Goal: Communication & Community: Answer question/provide support

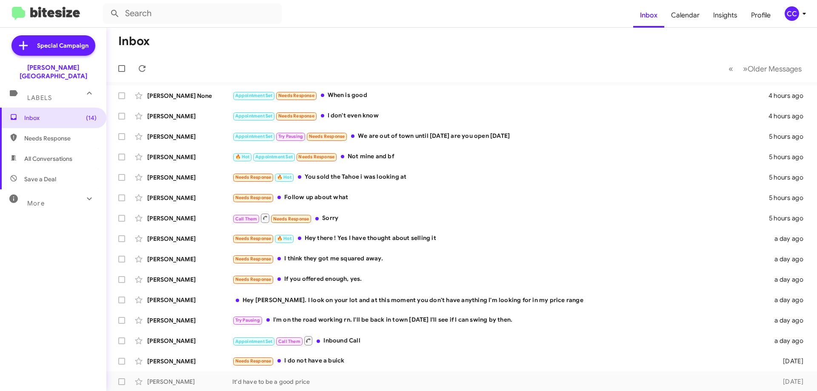
click at [48, 154] on span "All Conversations" at bounding box center [48, 158] width 48 height 9
type input "in:all-conversations"
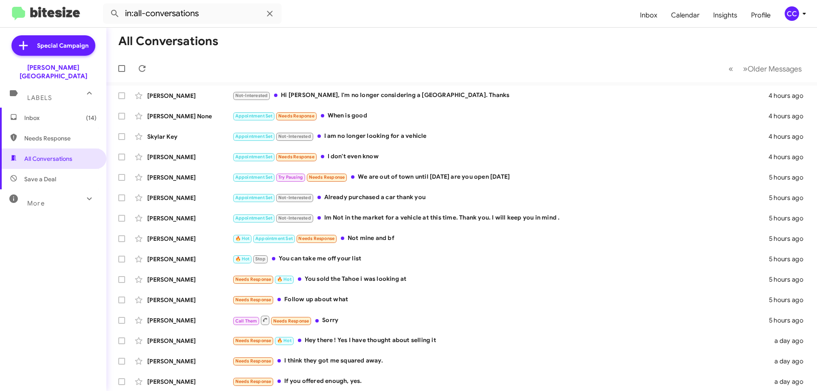
click at [35, 114] on span "Inbox (14)" at bounding box center [60, 118] width 72 height 9
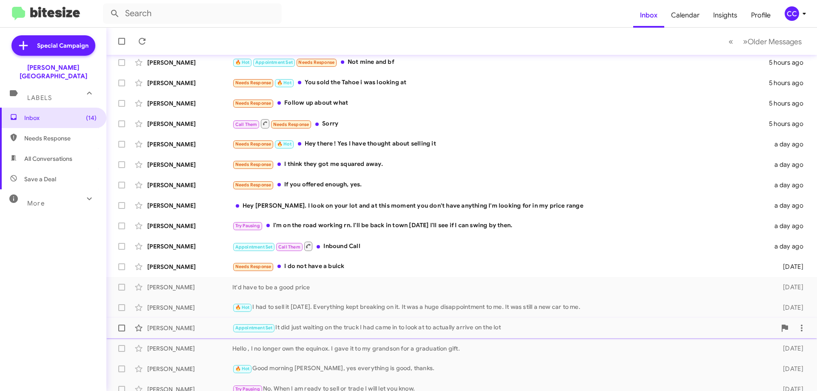
scroll to position [103, 0]
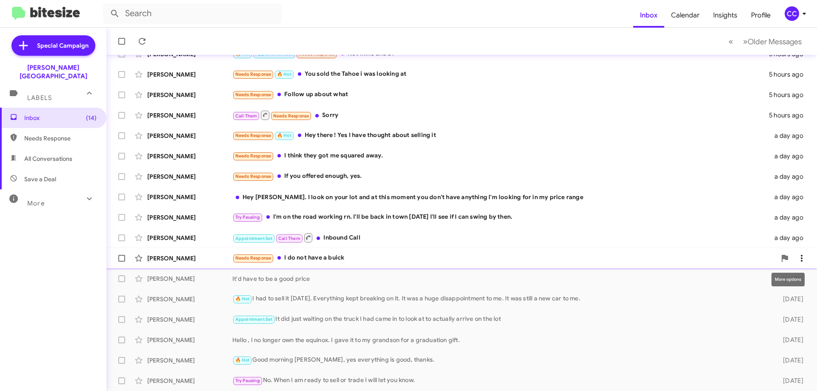
click at [796, 253] on icon at bounding box center [801, 258] width 10 height 10
click at [777, 297] on span "Mark as responded" at bounding box center [752, 300] width 87 height 20
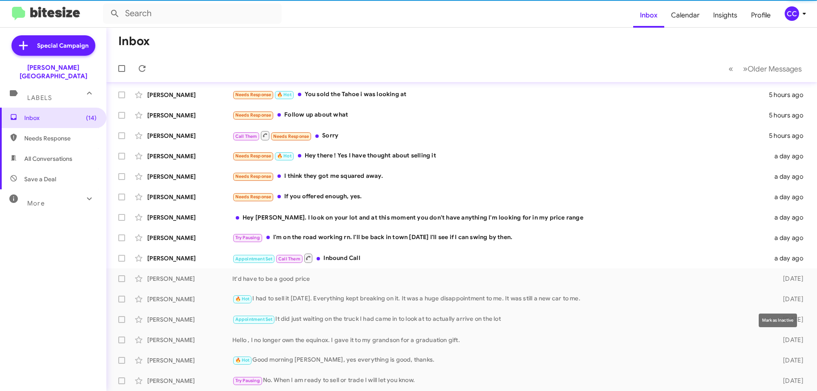
scroll to position [83, 0]
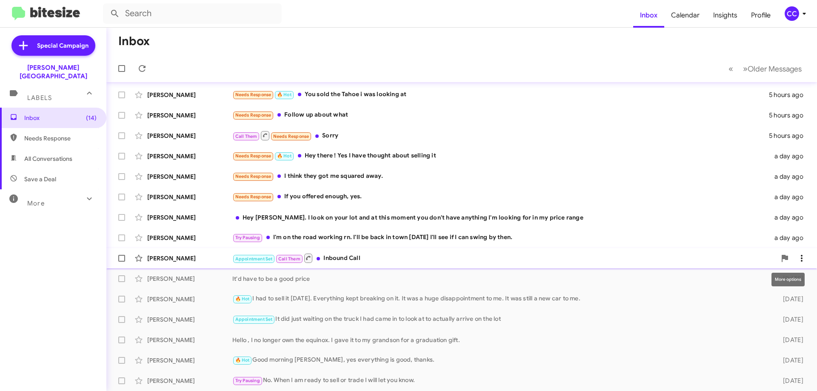
click at [796, 257] on icon at bounding box center [801, 258] width 10 height 10
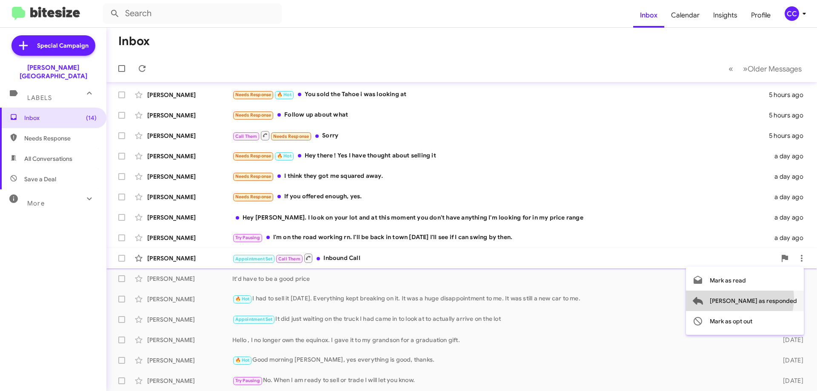
click at [773, 299] on span "Mark as responded" at bounding box center [752, 300] width 87 height 20
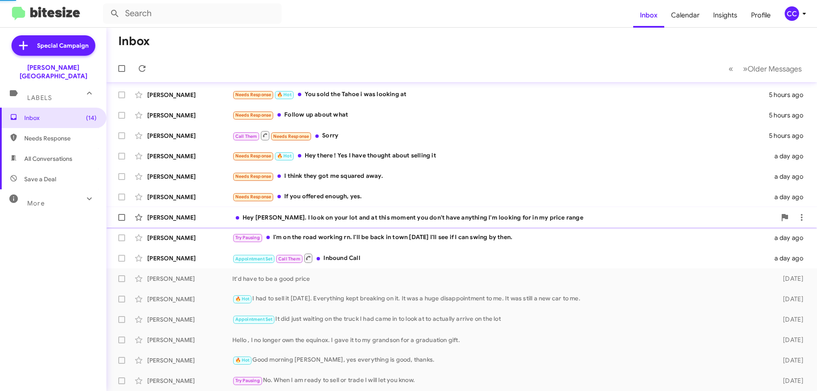
scroll to position [62, 0]
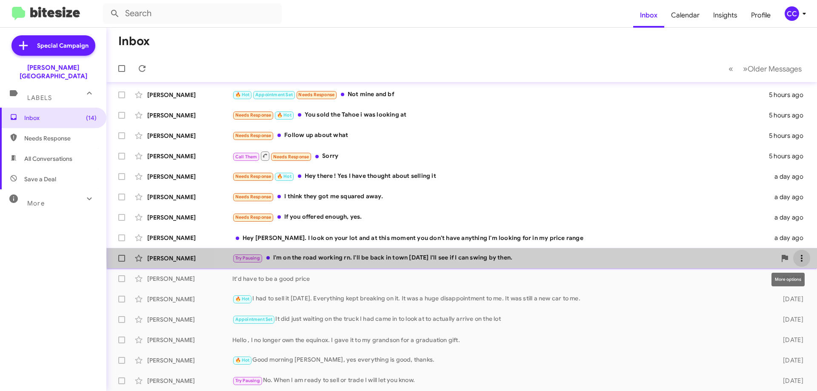
click at [799, 255] on icon at bounding box center [801, 258] width 10 height 10
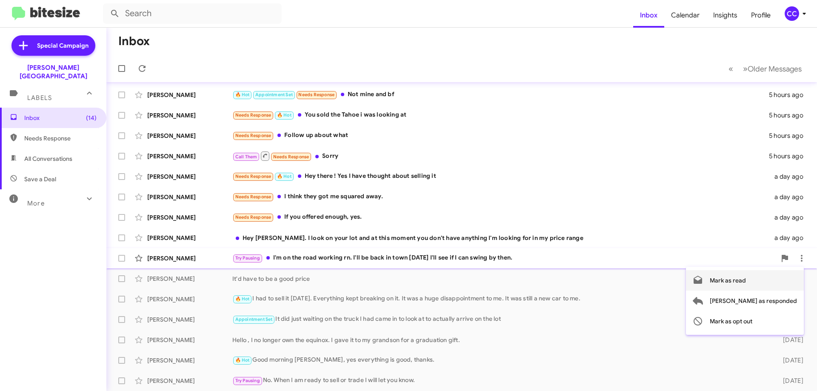
click at [746, 280] on span "Mark as read" at bounding box center [727, 280] width 36 height 20
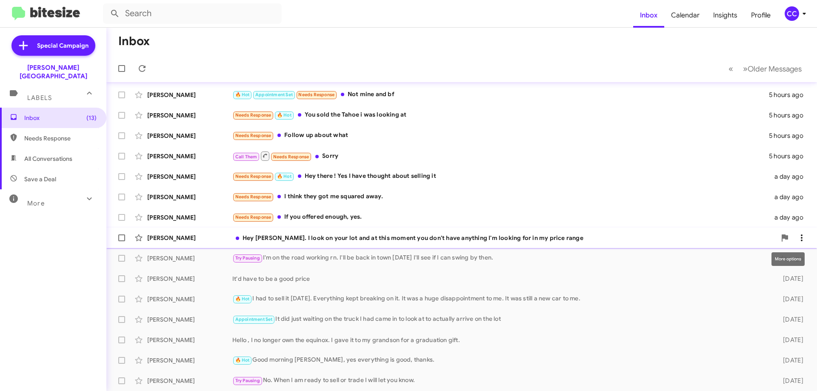
click at [799, 234] on icon at bounding box center [801, 238] width 10 height 10
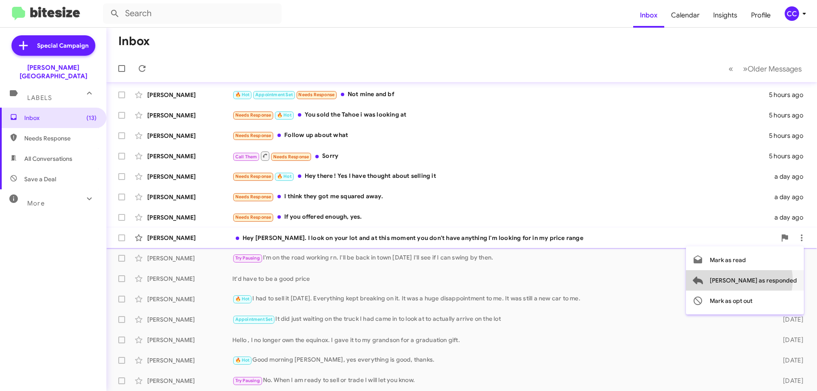
click at [773, 280] on span "Mark as responded" at bounding box center [752, 280] width 87 height 20
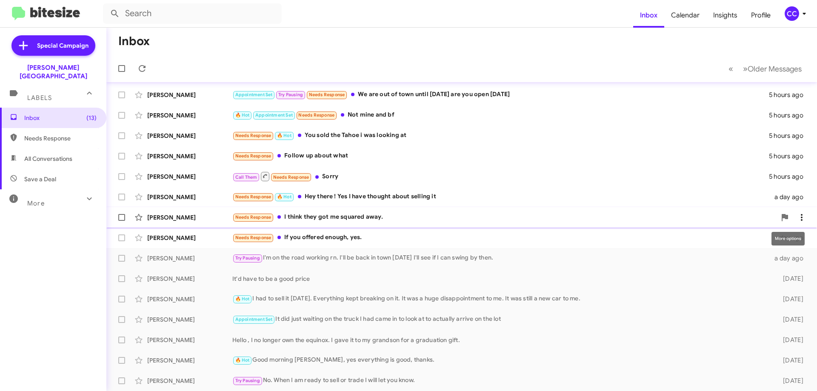
click at [800, 214] on icon at bounding box center [801, 217] width 2 height 7
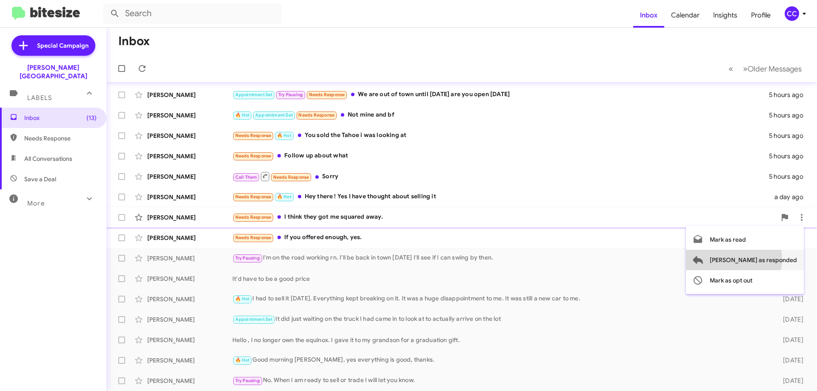
click at [767, 259] on span "Mark as responded" at bounding box center [752, 260] width 87 height 20
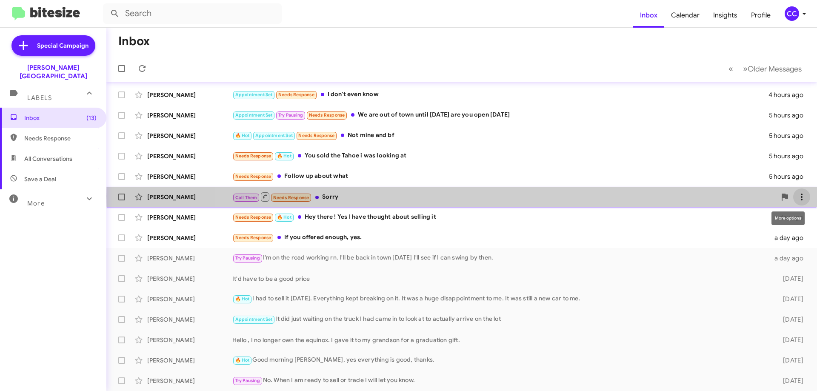
click at [796, 196] on icon at bounding box center [801, 197] width 10 height 10
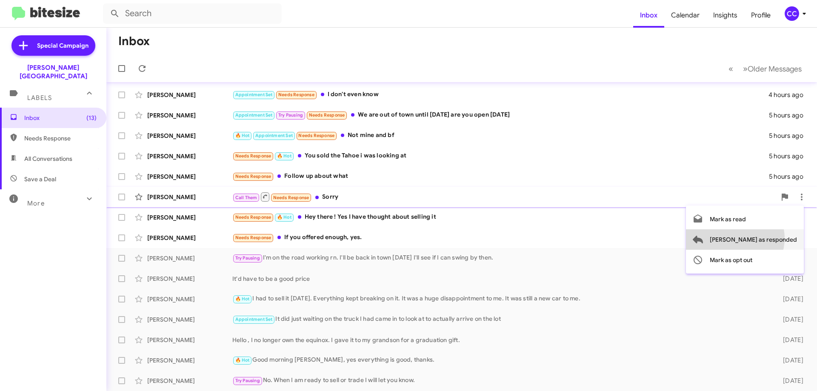
click at [769, 238] on span "Mark as responded" at bounding box center [752, 239] width 87 height 20
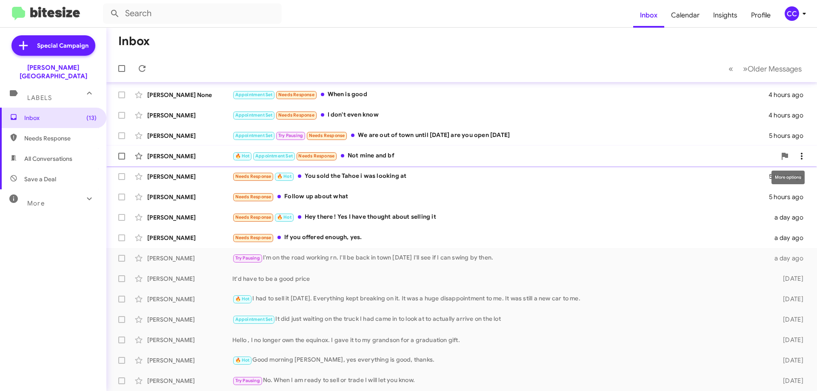
click at [798, 154] on icon at bounding box center [801, 156] width 10 height 10
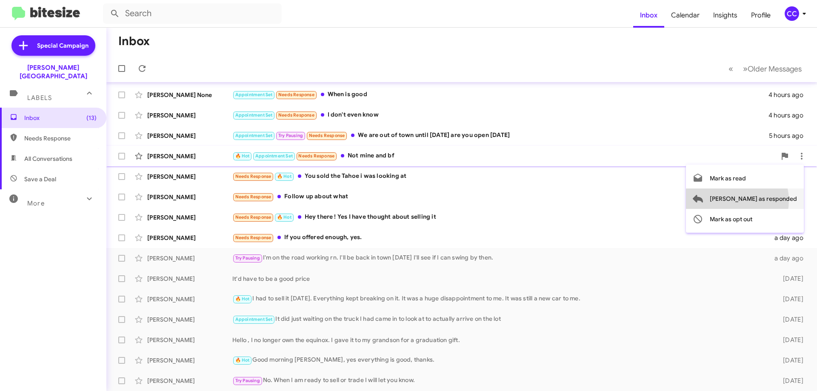
click at [771, 200] on span "Mark as responded" at bounding box center [752, 198] width 87 height 20
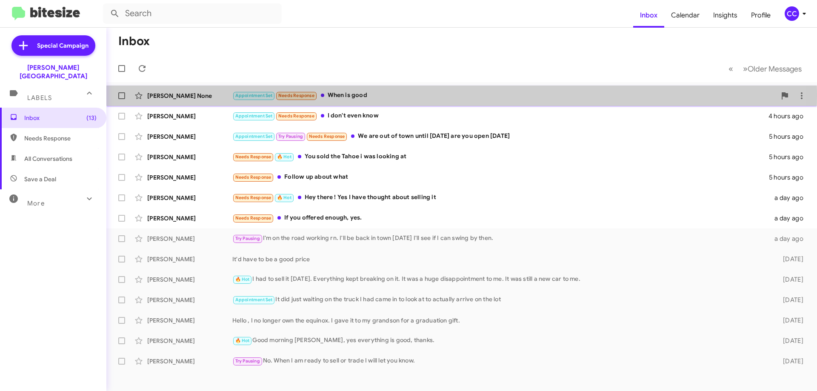
click at [162, 96] on div "Shawn None" at bounding box center [189, 95] width 85 height 9
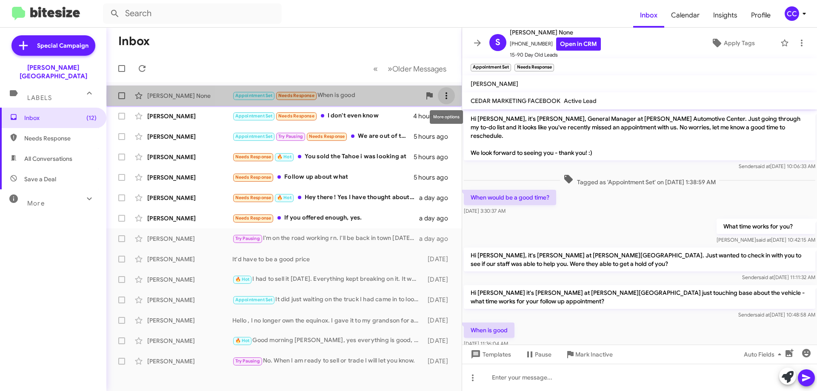
click at [451, 97] on icon at bounding box center [446, 96] width 10 height 10
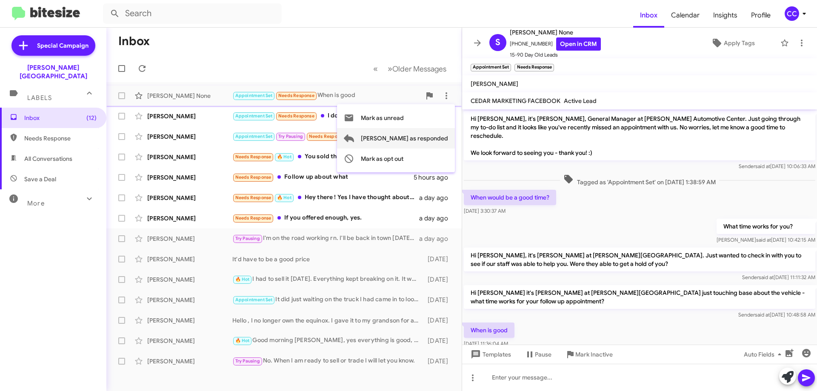
click at [419, 140] on span "Mark as responded" at bounding box center [404, 138] width 87 height 20
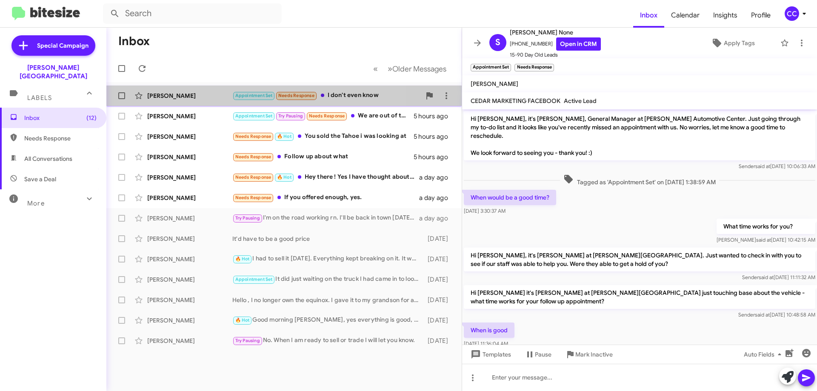
click at [164, 94] on div "Maria Smith" at bounding box center [189, 95] width 85 height 9
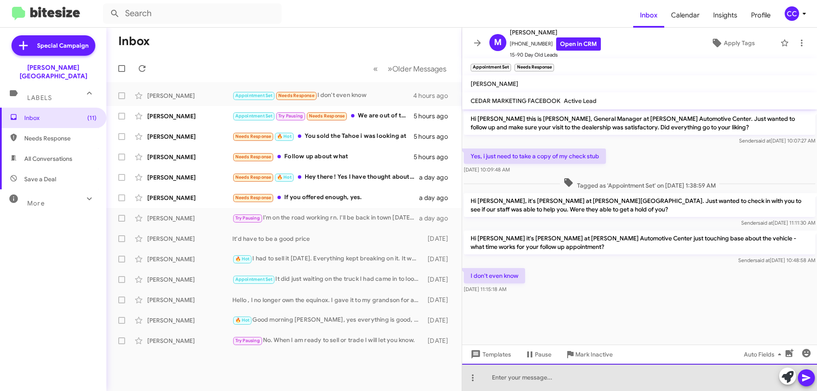
click at [502, 382] on div at bounding box center [639, 377] width 355 height 27
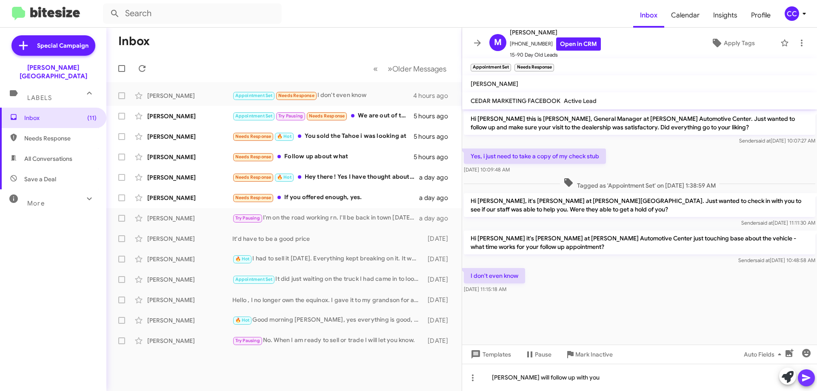
click at [811, 374] on icon at bounding box center [806, 378] width 10 height 10
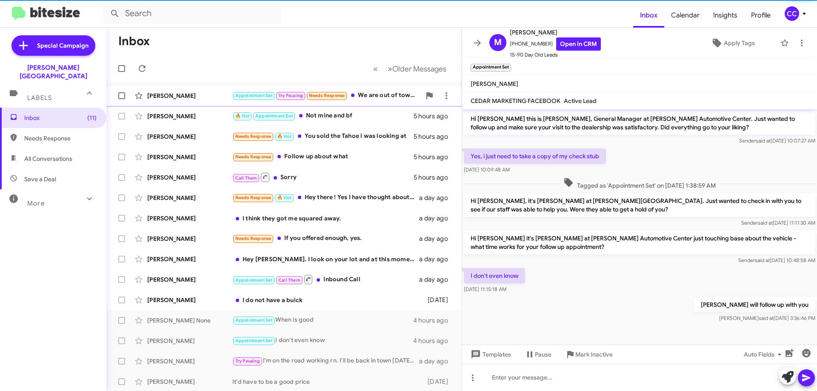
click at [162, 97] on div "Joseph Land" at bounding box center [189, 95] width 85 height 9
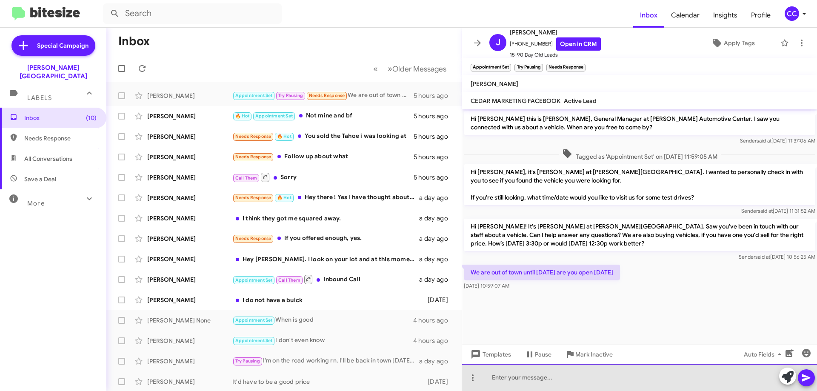
click at [521, 379] on div at bounding box center [639, 377] width 355 height 27
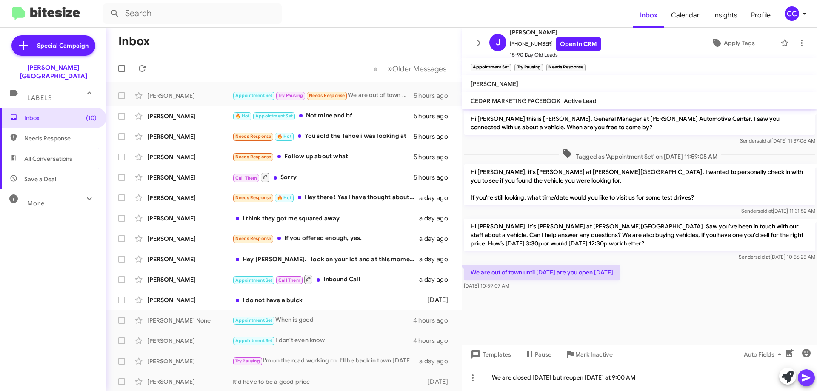
click at [800, 375] on button at bounding box center [805, 377] width 17 height 17
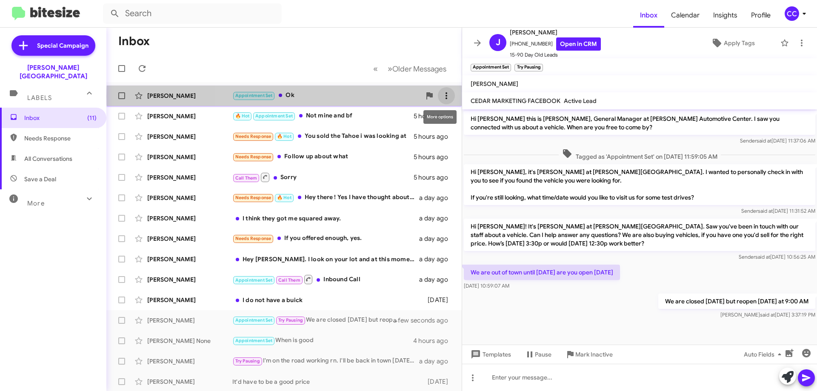
click at [442, 97] on icon at bounding box center [446, 96] width 10 height 10
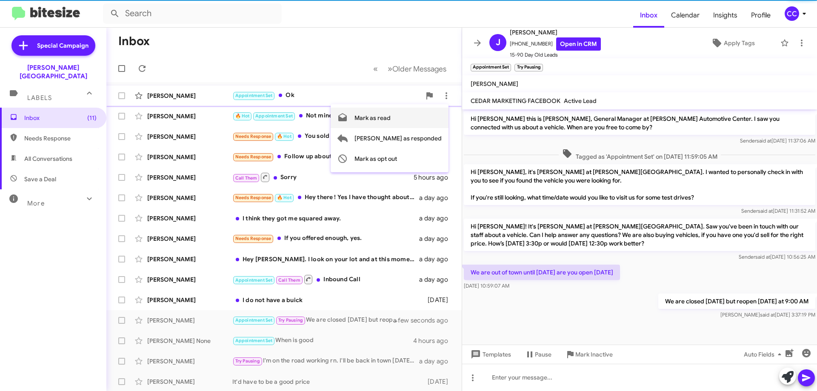
click at [390, 119] on span "Mark as read" at bounding box center [372, 118] width 36 height 20
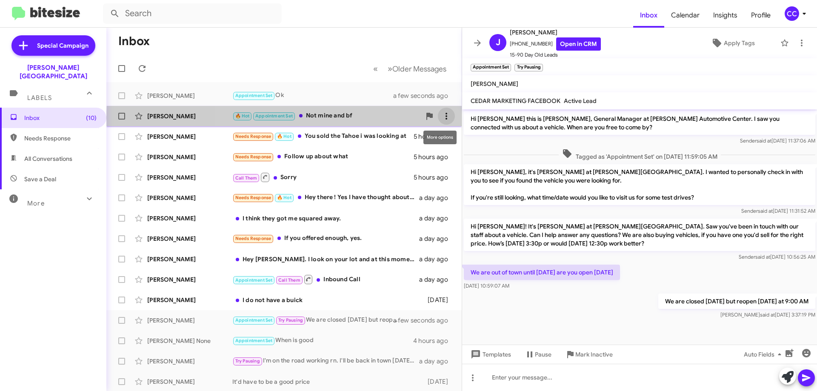
click at [441, 118] on icon at bounding box center [446, 116] width 10 height 10
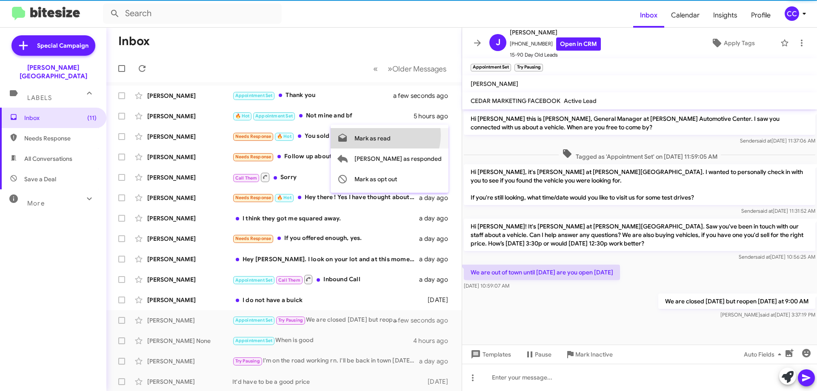
click at [390, 135] on span "Mark as read" at bounding box center [372, 138] width 36 height 20
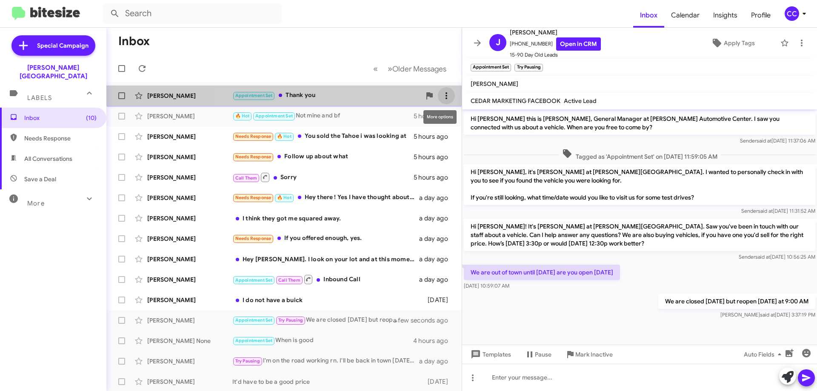
click at [442, 94] on icon at bounding box center [446, 96] width 10 height 10
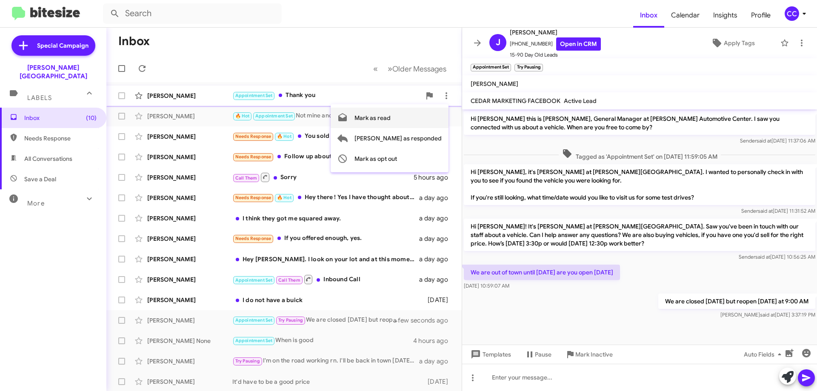
click at [390, 120] on span "Mark as read" at bounding box center [372, 118] width 36 height 20
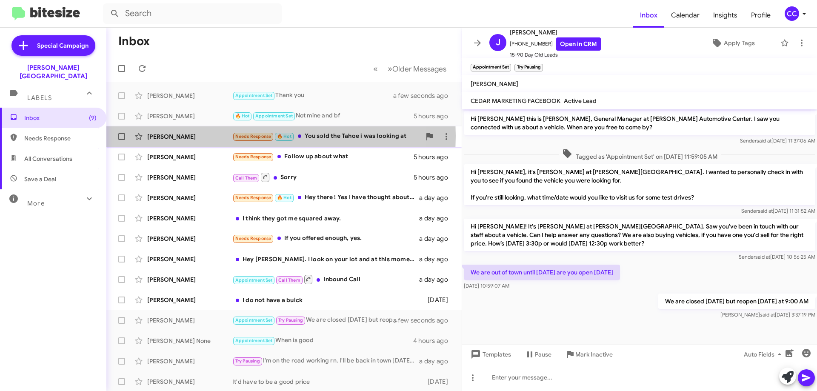
click at [170, 136] on div "Kenneth Gerald" at bounding box center [189, 136] width 85 height 9
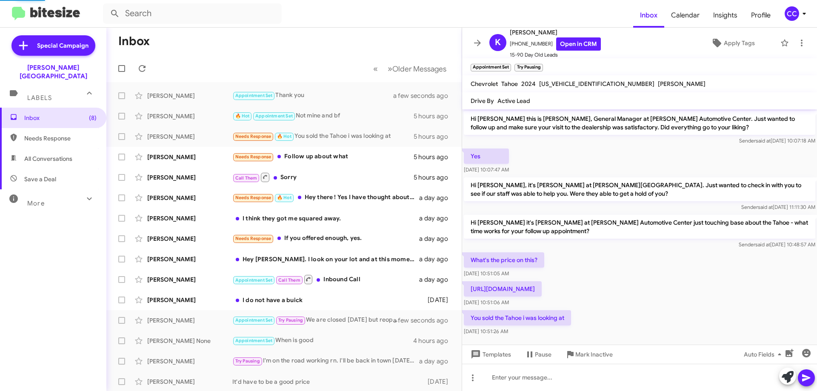
scroll to position [16, 0]
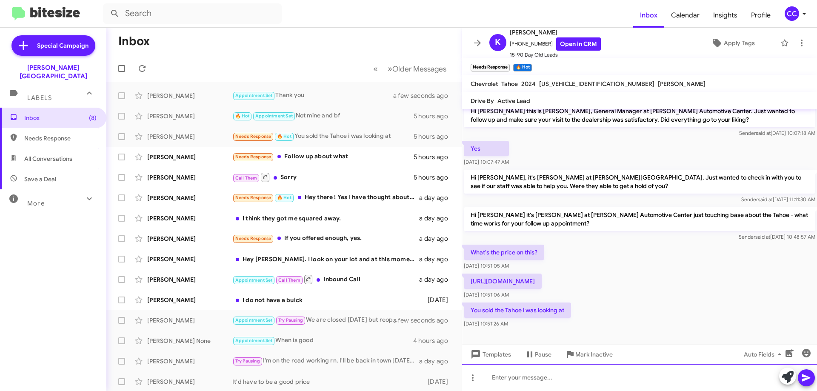
click at [500, 375] on div at bounding box center [639, 377] width 355 height 27
click at [608, 380] on div "We have several units in stock that are silimar." at bounding box center [639, 377] width 355 height 27
drag, startPoint x: 608, startPoint y: 380, endPoint x: 638, endPoint y: 390, distance: 31.5
click at [638, 390] on div "We have several units in stock that are silimar." at bounding box center [639, 377] width 355 height 27
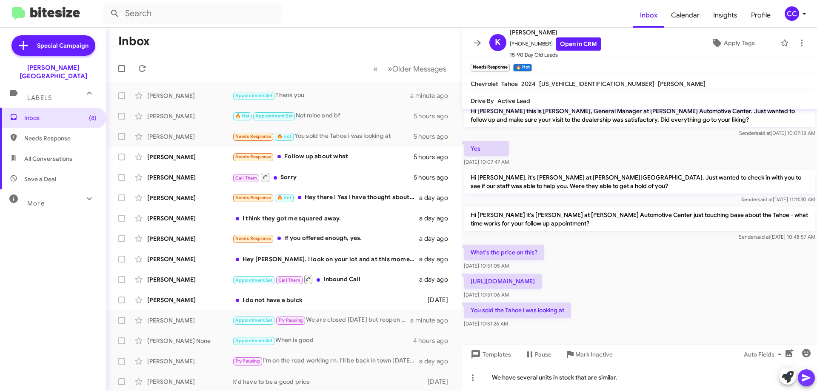
click at [810, 379] on icon at bounding box center [806, 378] width 10 height 10
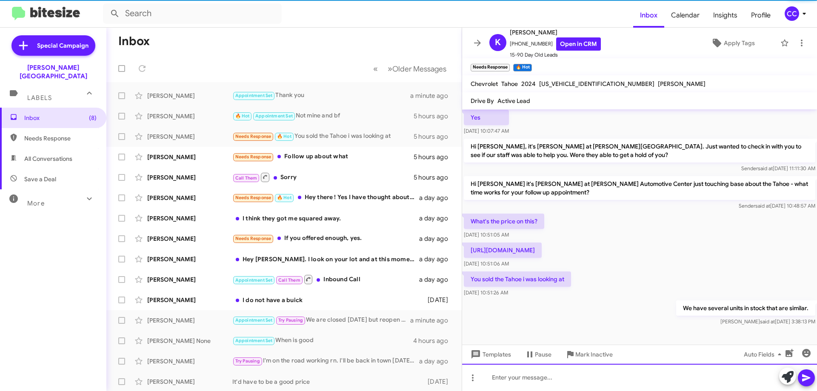
scroll to position [47, 0]
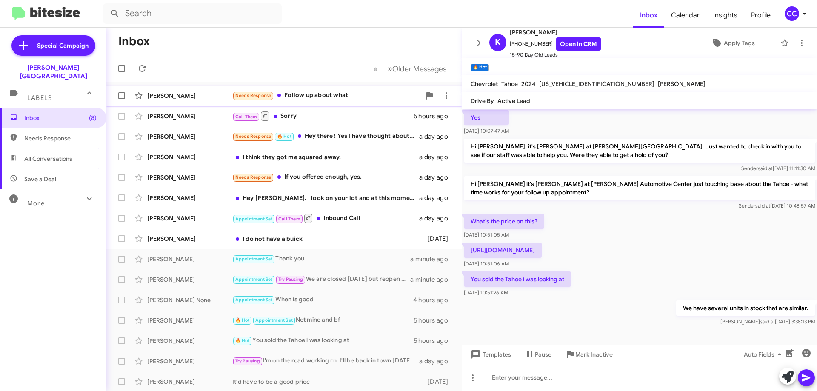
click at [174, 94] on div "Angela Goforth" at bounding box center [189, 95] width 85 height 9
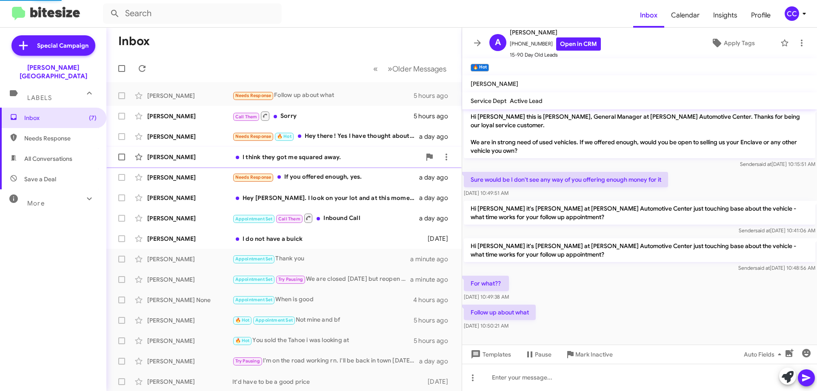
scroll to position [2, 0]
click at [797, 38] on icon at bounding box center [801, 43] width 10 height 10
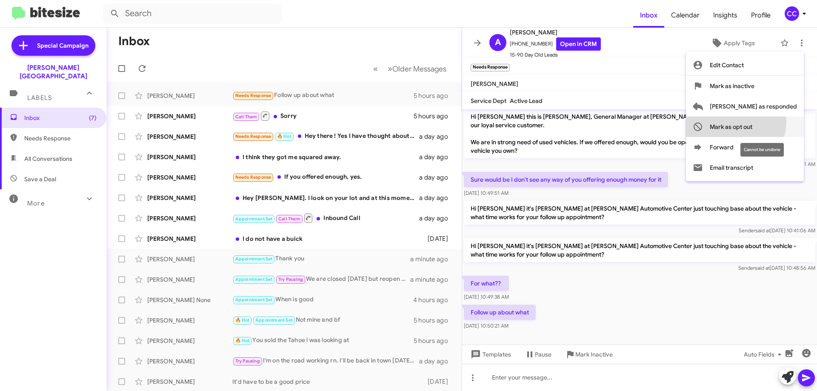
click at [752, 122] on span "Mark as opt out" at bounding box center [730, 127] width 43 height 20
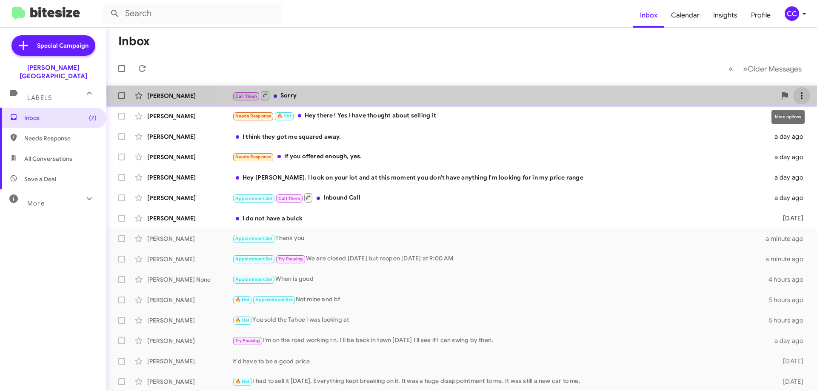
click at [800, 94] on icon at bounding box center [801, 96] width 10 height 10
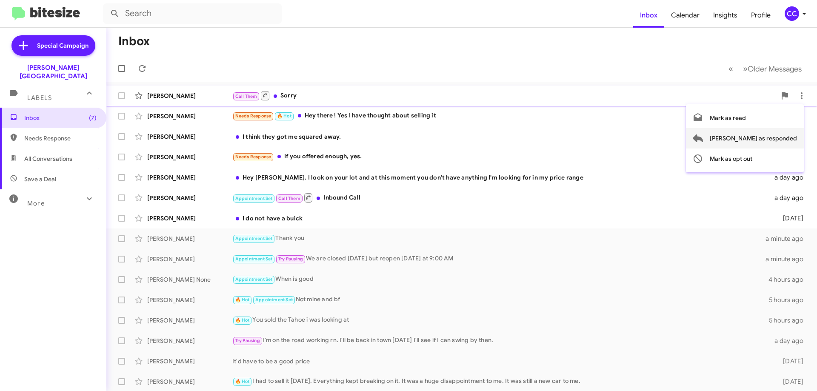
click at [771, 139] on span "Mark as responded" at bounding box center [752, 138] width 87 height 20
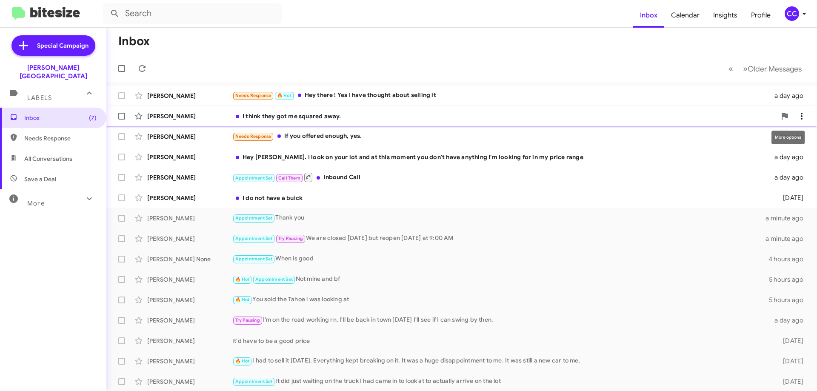
click at [801, 116] on span at bounding box center [801, 116] width 17 height 10
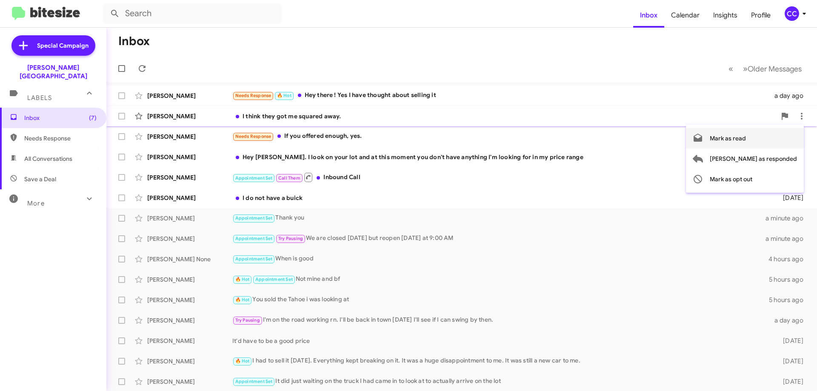
click at [746, 136] on span "Mark as read" at bounding box center [727, 138] width 36 height 20
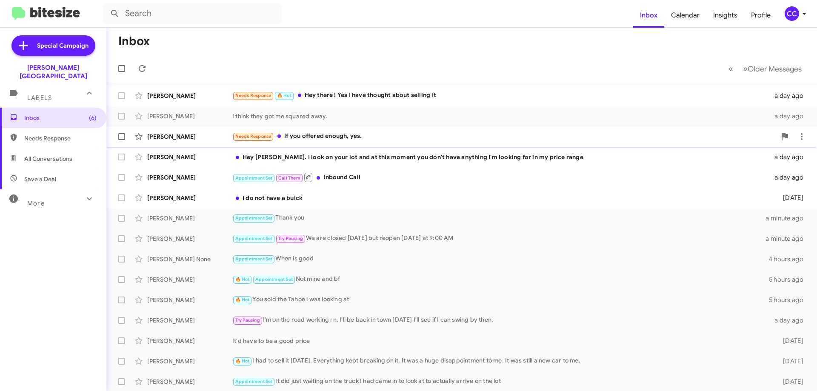
click at [171, 137] on div "Matthew Beitz" at bounding box center [189, 136] width 85 height 9
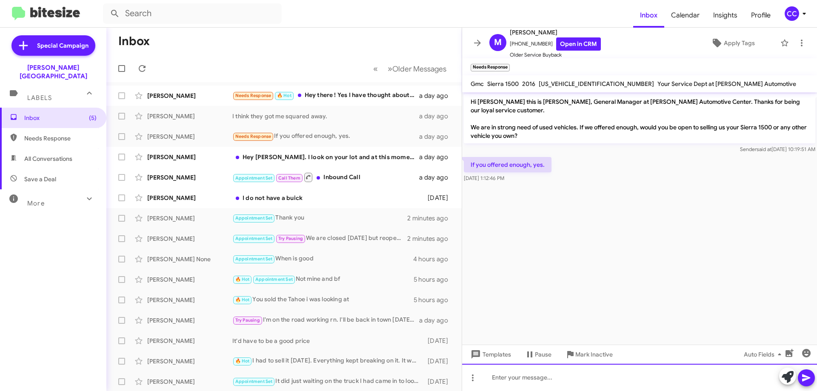
click at [501, 379] on div at bounding box center [639, 377] width 355 height 27
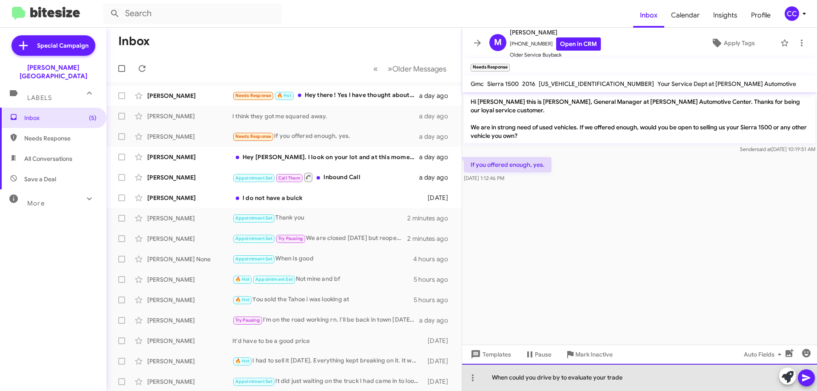
click at [621, 381] on div "When could you drive by to evaluate your trade" at bounding box center [639, 377] width 355 height 27
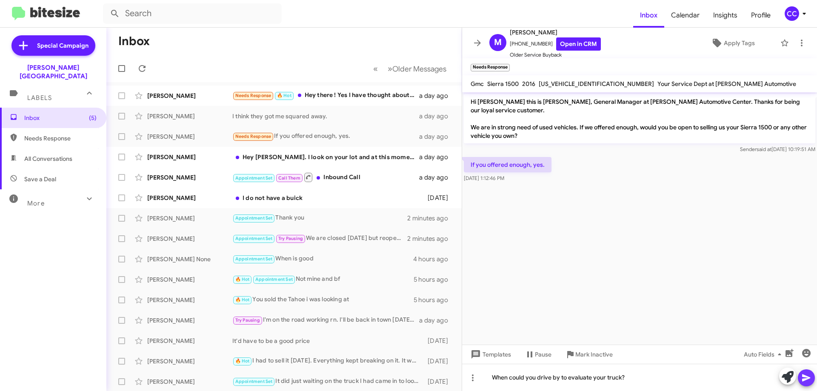
click at [811, 378] on button at bounding box center [805, 377] width 17 height 17
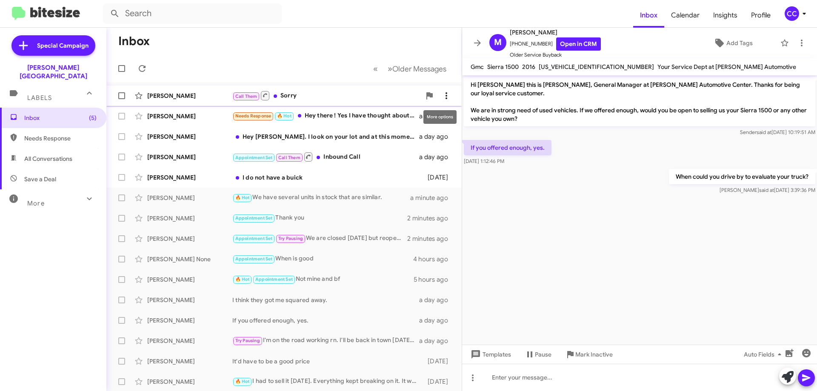
click at [443, 91] on icon at bounding box center [446, 96] width 10 height 10
click at [399, 118] on span "Mark as read" at bounding box center [392, 118] width 36 height 20
click at [161, 111] on div "Caleb Duggan Needs Response 🔥 Hot Hey there ! Yes I have thought about selling …" at bounding box center [284, 116] width 342 height 17
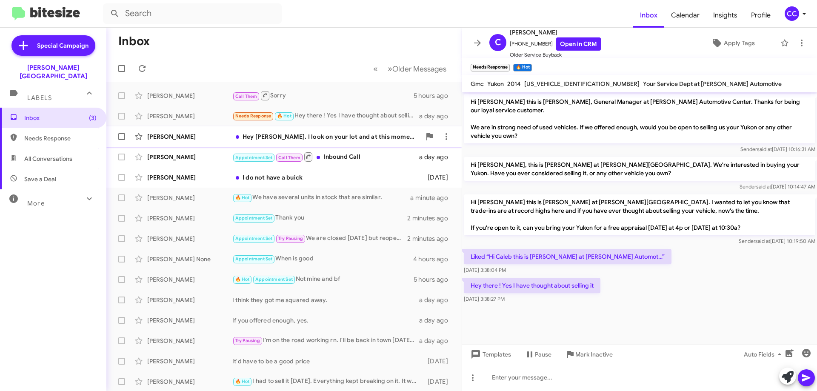
click at [166, 137] on div "Israel Arceri" at bounding box center [189, 136] width 85 height 9
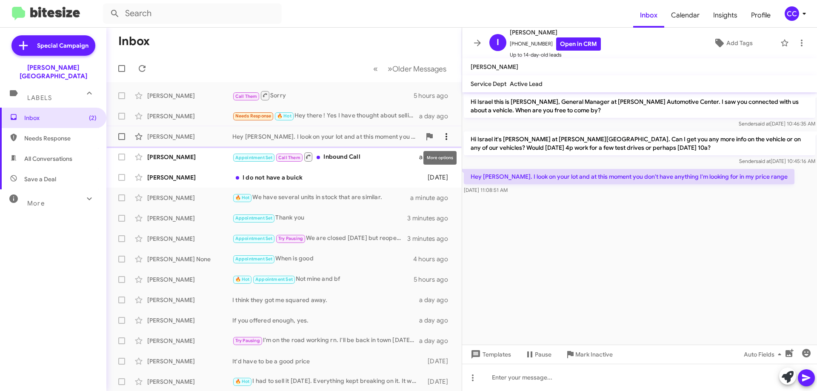
click at [444, 133] on icon at bounding box center [446, 136] width 10 height 10
click at [554, 256] on div at bounding box center [408, 195] width 817 height 391
click at [438, 151] on button at bounding box center [446, 156] width 17 height 17
click at [399, 178] on span "Mark as read" at bounding box center [392, 179] width 36 height 20
click at [444, 176] on icon at bounding box center [446, 177] width 10 height 10
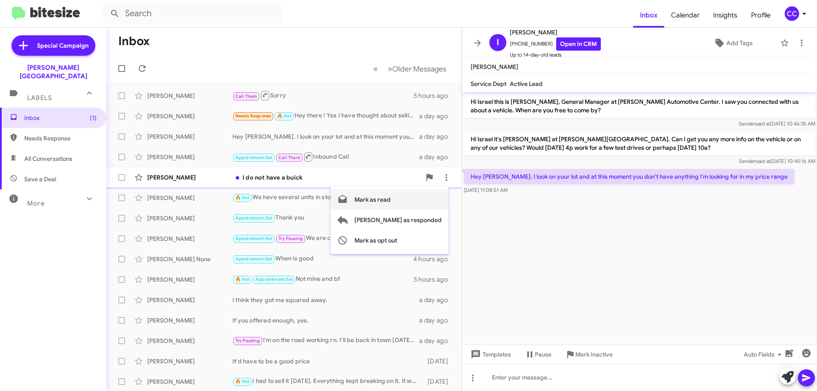
click at [390, 202] on span "Mark as read" at bounding box center [372, 199] width 36 height 20
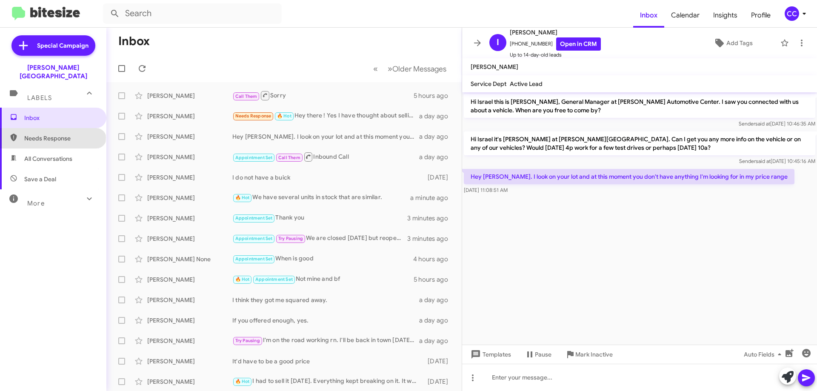
click at [52, 134] on span "Needs Response" at bounding box center [60, 138] width 72 height 9
type input "in:needs-response"
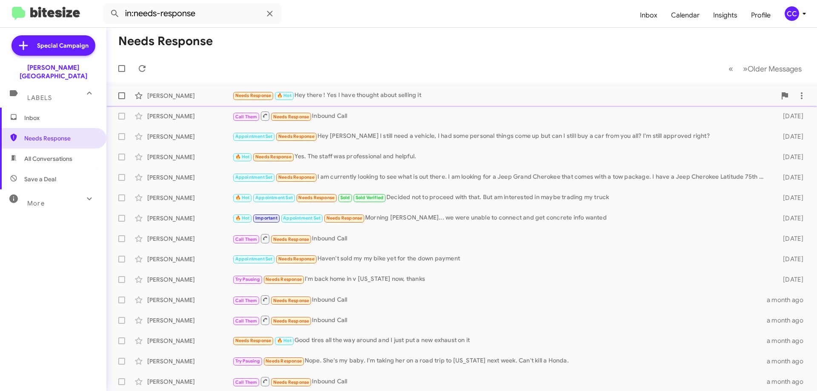
click at [163, 97] on div "Caleb Duggan" at bounding box center [189, 95] width 85 height 9
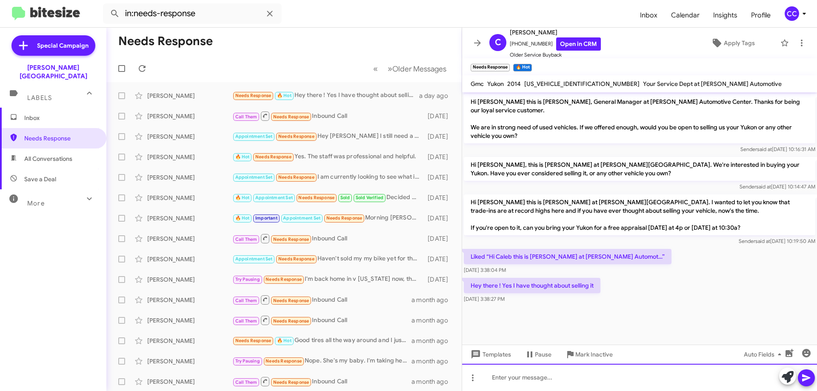
click at [487, 379] on div at bounding box center [639, 377] width 355 height 27
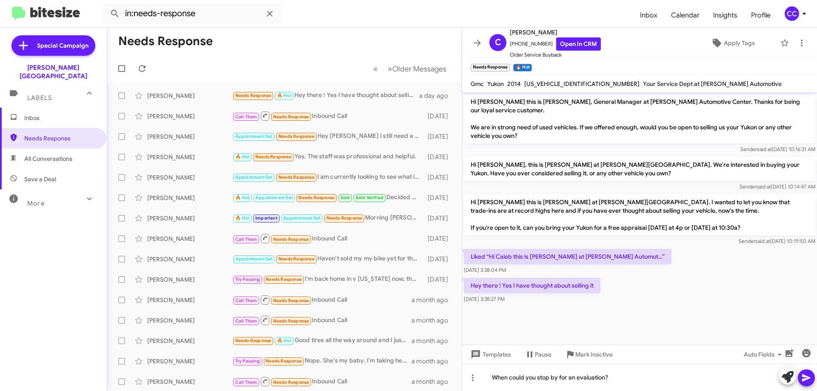
click at [802, 377] on icon at bounding box center [806, 377] width 8 height 7
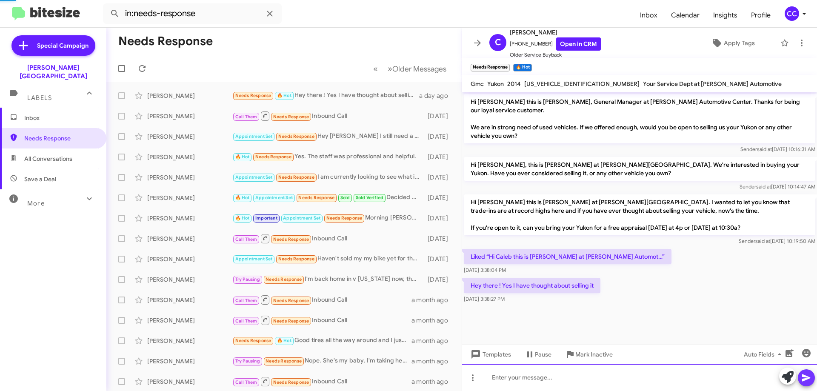
scroll to position [2, 0]
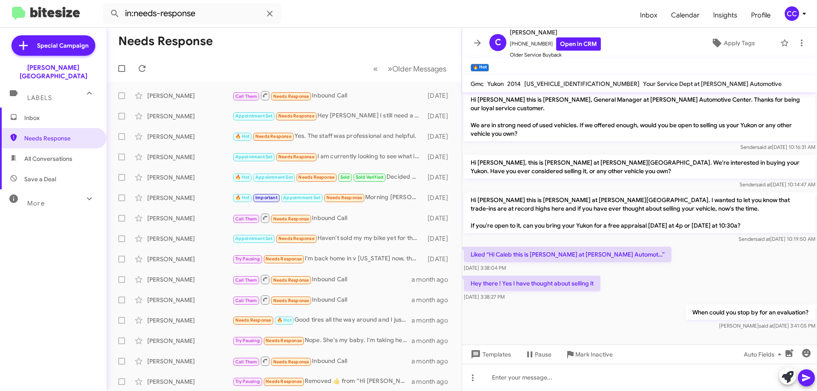
click at [33, 114] on span "Inbox" at bounding box center [60, 118] width 72 height 9
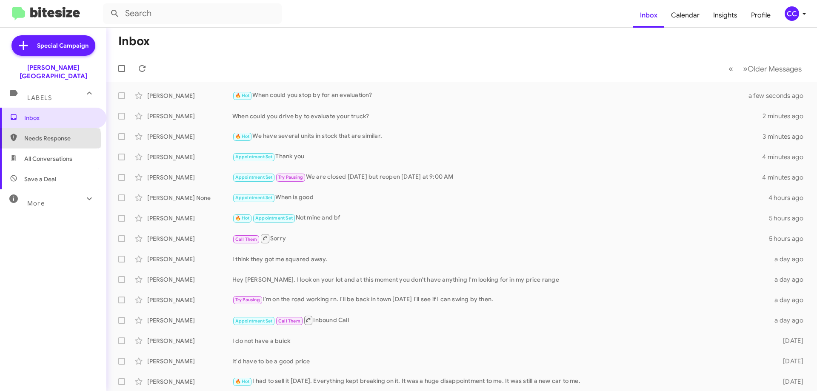
click at [47, 134] on span "Needs Response" at bounding box center [60, 138] width 72 height 9
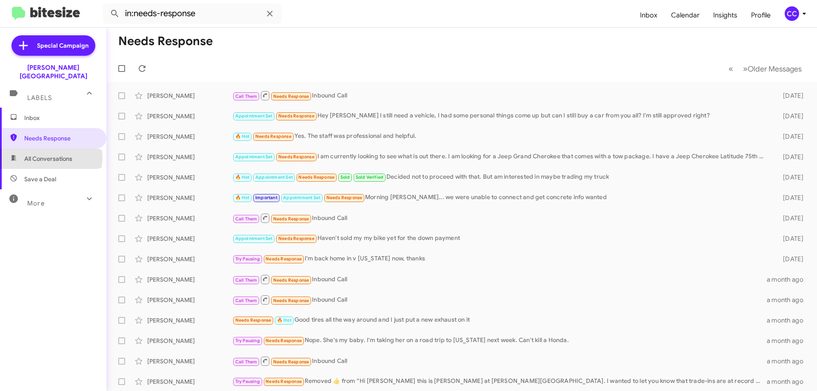
click at [51, 154] on span "All Conversations" at bounding box center [48, 158] width 48 height 9
type input "in:all-conversations"
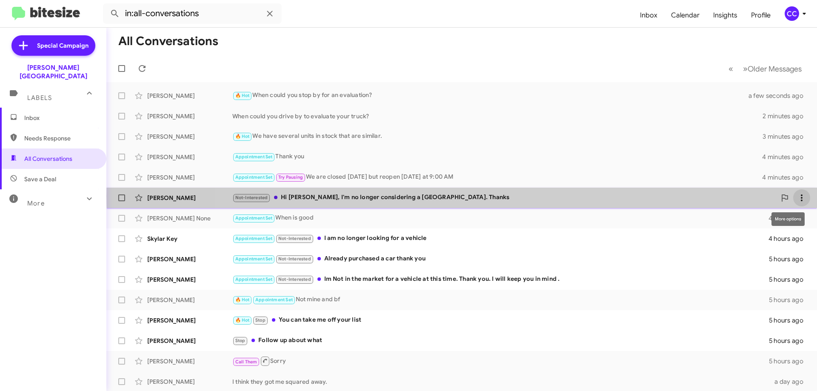
click at [797, 196] on icon at bounding box center [801, 198] width 10 height 10
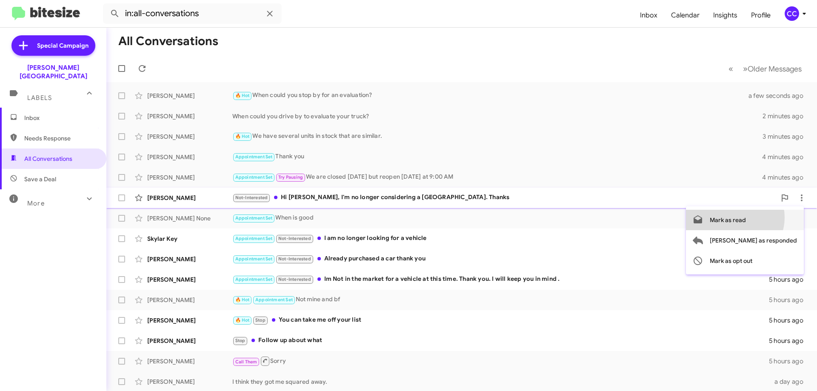
click at [746, 217] on span "Mark as read" at bounding box center [727, 220] width 36 height 20
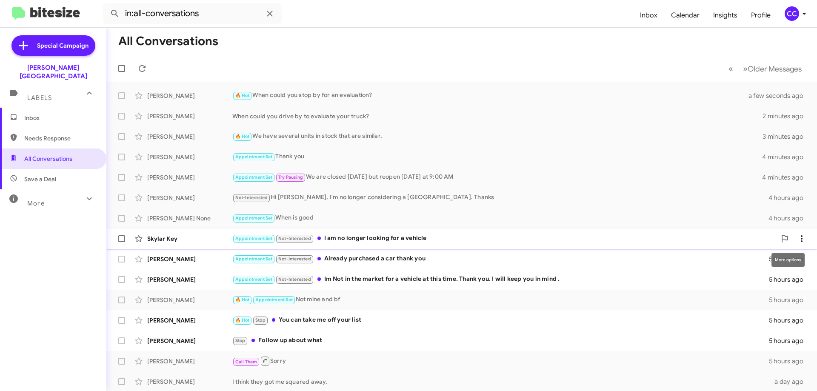
click at [800, 241] on icon at bounding box center [801, 238] width 2 height 7
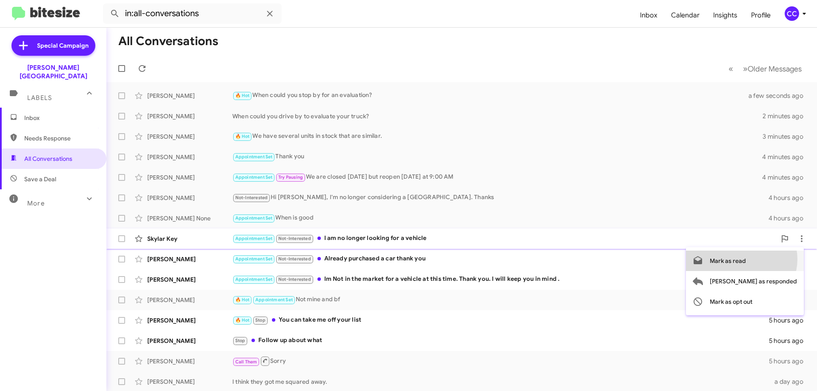
click at [746, 259] on span "Mark as read" at bounding box center [727, 261] width 36 height 20
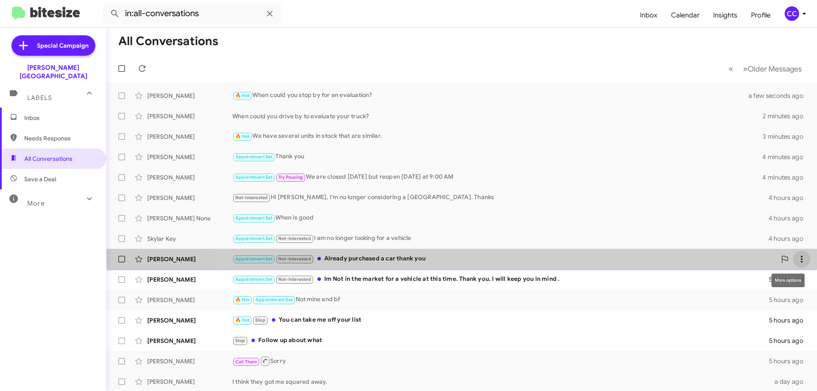
click at [800, 258] on icon at bounding box center [801, 259] width 10 height 10
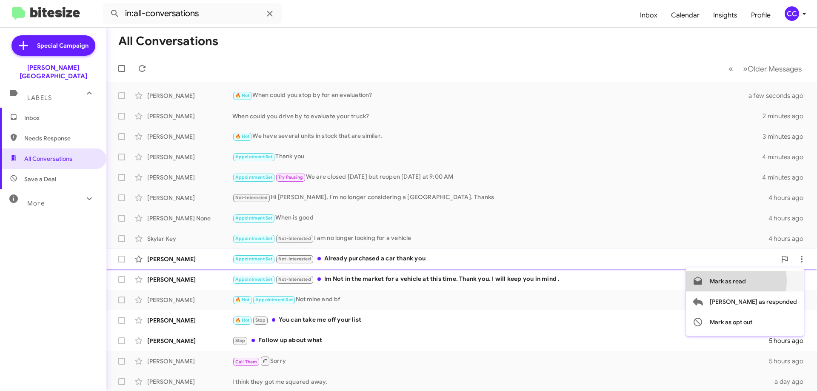
click at [746, 281] on span "Mark as read" at bounding box center [727, 281] width 36 height 20
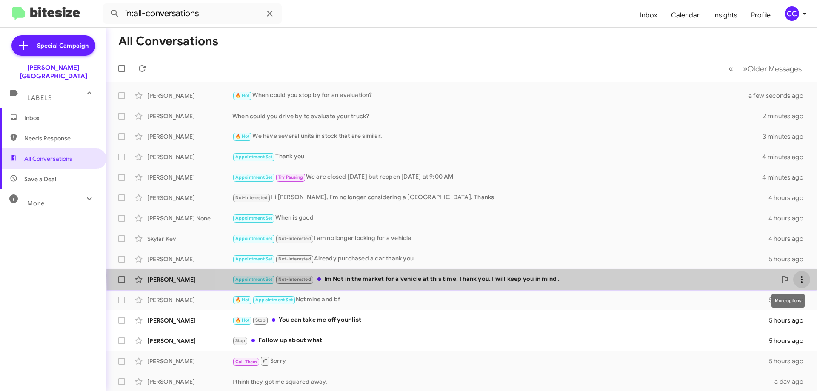
click at [796, 276] on icon at bounding box center [801, 279] width 10 height 10
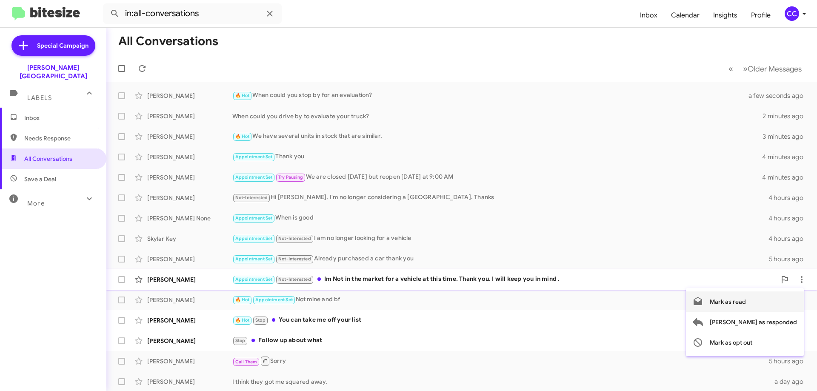
click at [746, 300] on span "Mark as read" at bounding box center [727, 301] width 36 height 20
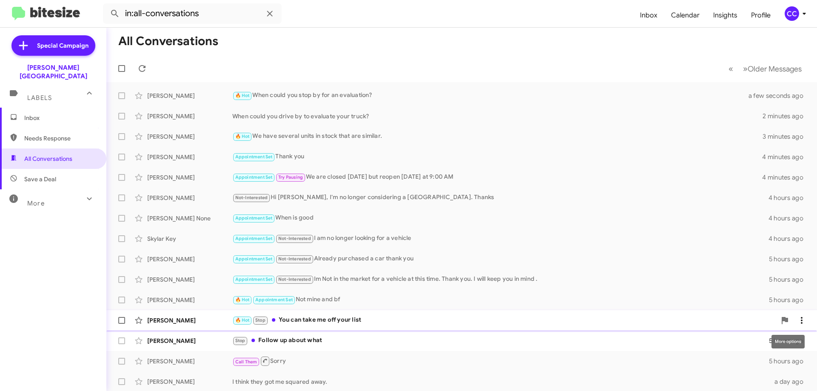
click at [796, 320] on icon at bounding box center [801, 320] width 10 height 10
click at [746, 340] on span "Mark as read" at bounding box center [727, 342] width 36 height 20
click at [796, 340] on icon at bounding box center [801, 341] width 10 height 10
click at [746, 298] on span "Mark as read" at bounding box center [727, 298] width 36 height 20
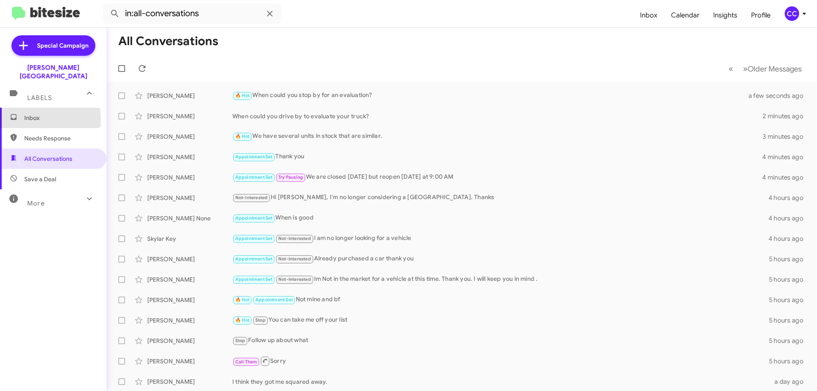
click at [35, 114] on span "Inbox" at bounding box center [60, 118] width 72 height 9
